Goal: Information Seeking & Learning: Learn about a topic

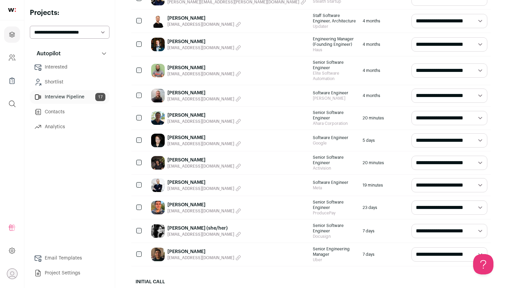
scroll to position [149, 0]
click at [182, 224] on link "[PERSON_NAME] (she/her)" at bounding box center [204, 227] width 74 height 7
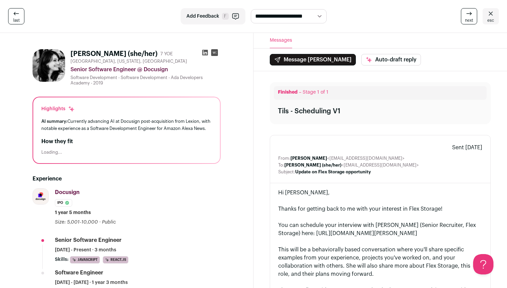
click at [103, 55] on h1 "[PERSON_NAME] (she/her)" at bounding box center [113, 53] width 87 height 9
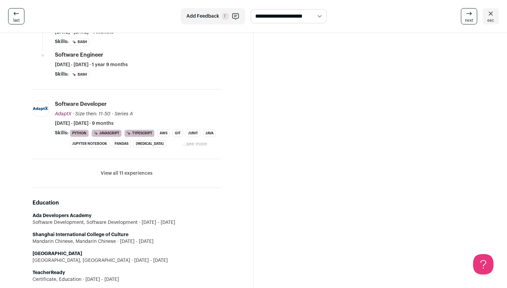
scroll to position [357, 0]
click at [131, 176] on button "View all 11 experiences" at bounding box center [127, 172] width 52 height 7
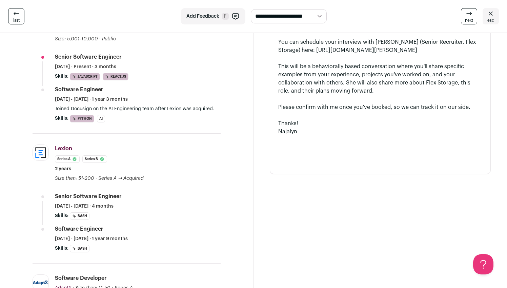
scroll to position [0, 0]
